Goal: Find specific page/section: Find specific page/section

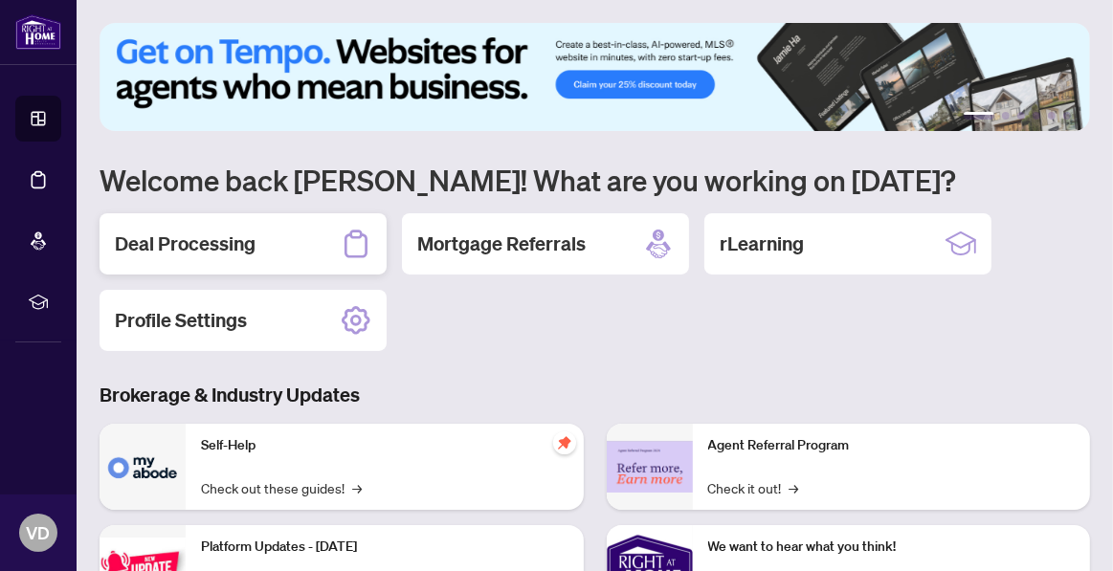
click at [203, 258] on div "Deal Processing" at bounding box center [243, 243] width 287 height 61
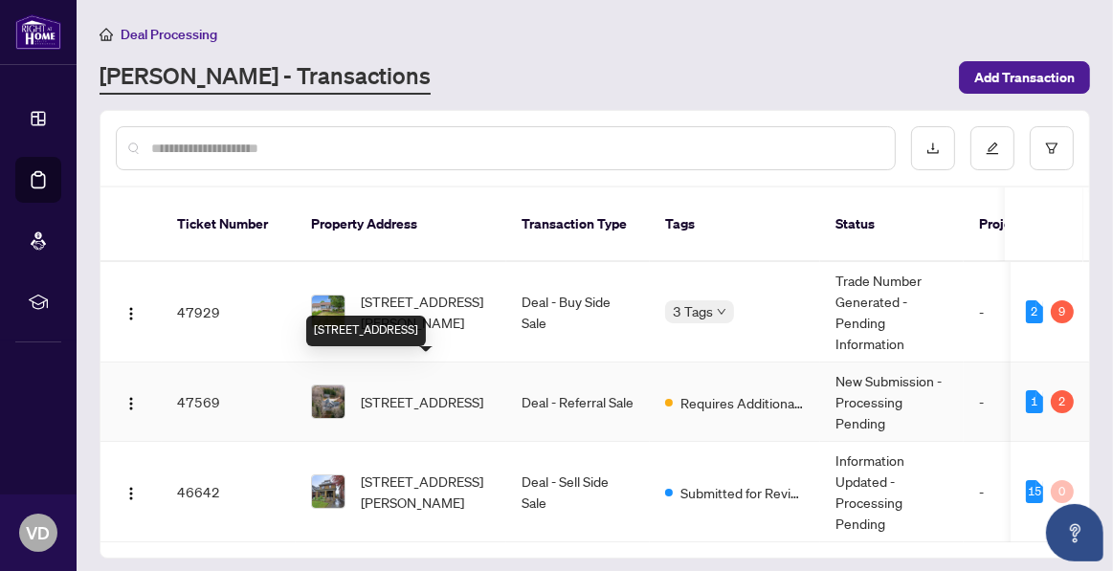
click at [379, 391] on span "[STREET_ADDRESS]" at bounding box center [422, 401] width 122 height 21
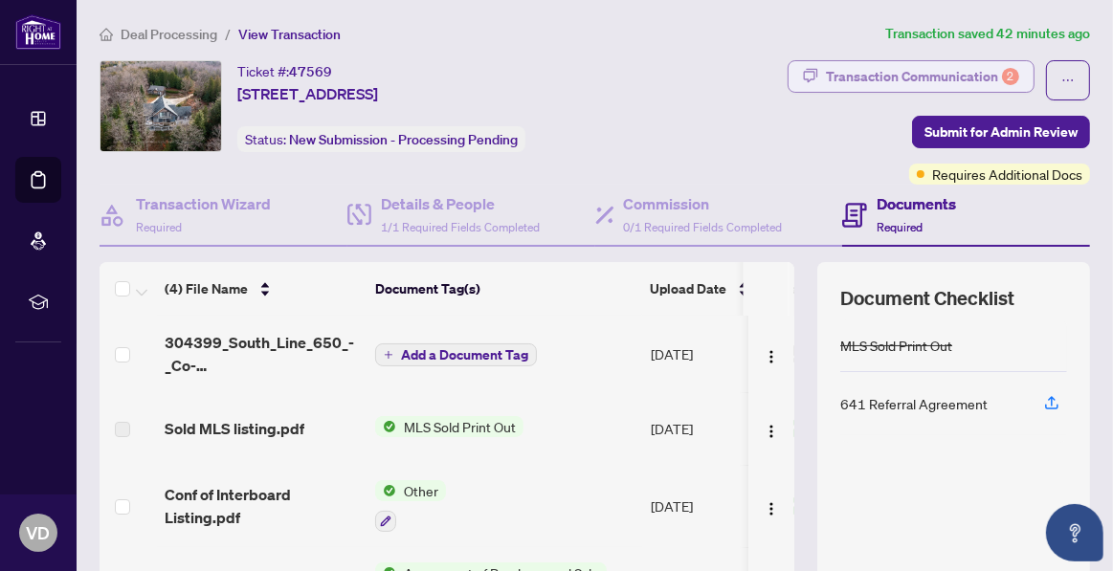
click at [961, 77] on div "Transaction Communication 2" at bounding box center [922, 76] width 193 height 31
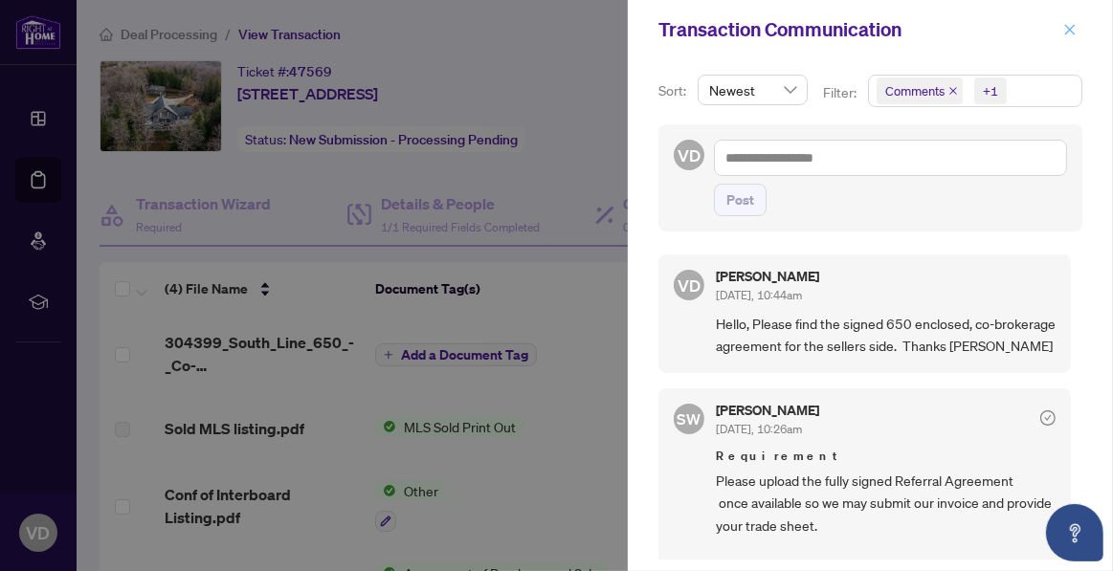
click at [1065, 27] on icon "close" at bounding box center [1069, 29] width 13 height 13
